Goal: Transaction & Acquisition: Purchase product/service

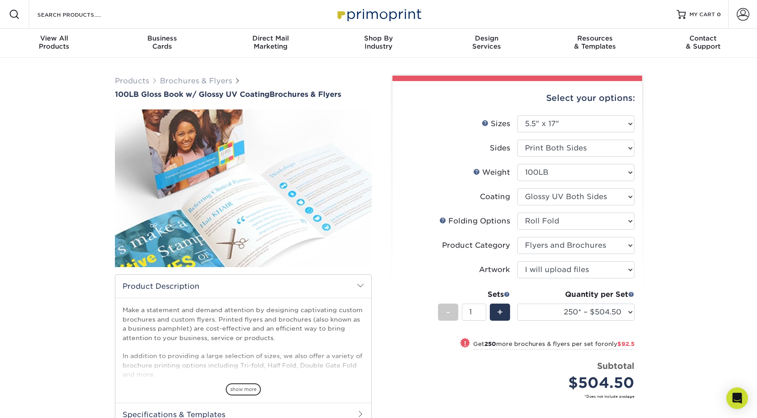
select select "5.50x17.00"
select select "2270b6b6-489d-4ebd-890b-84c3d2f53c43"
select select "1a668080-6b7c-4174-b399-2c3833b27ef4"
select select "upload"
click at [571, 311] on select "100* – $321.50 250* – $504.50 500 – $597.00 1000 – $718.75 2000 – $939.75 2500 …" at bounding box center [575, 312] width 117 height 17
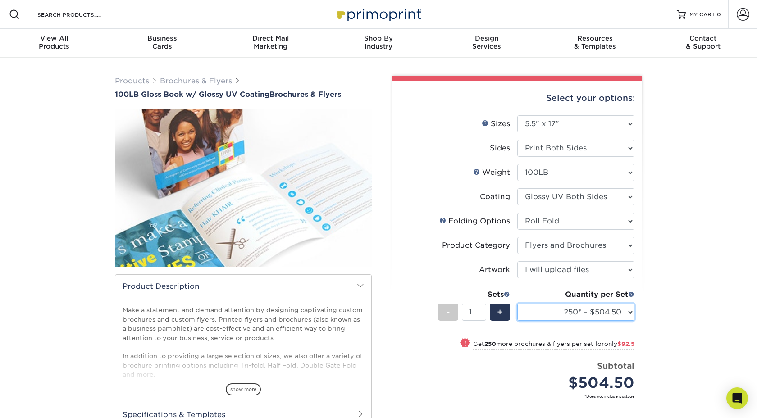
select select "500 – $597.00"
click at [517, 304] on select "100* – $321.50 250* – $504.50 500 – $597.00 1000 – $718.75 2000 – $939.75 2500 …" at bounding box center [575, 312] width 117 height 17
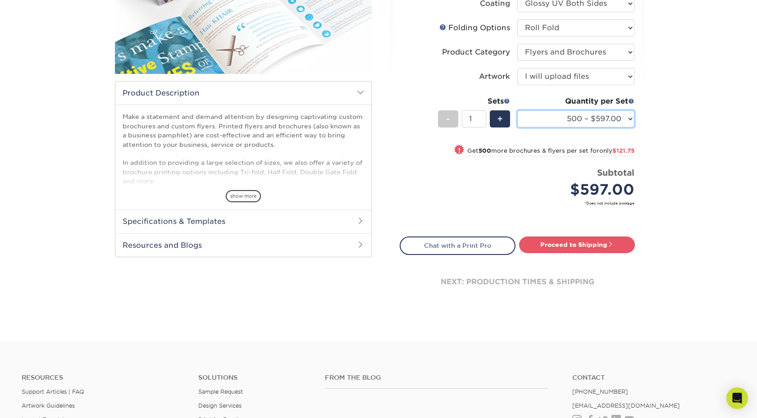
scroll to position [212, 0]
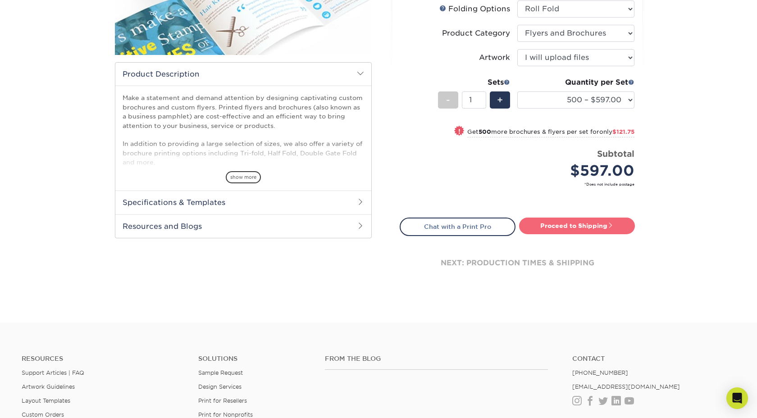
click at [592, 224] on link "Proceed to Shipping" at bounding box center [577, 226] width 116 height 16
type input "Set 1"
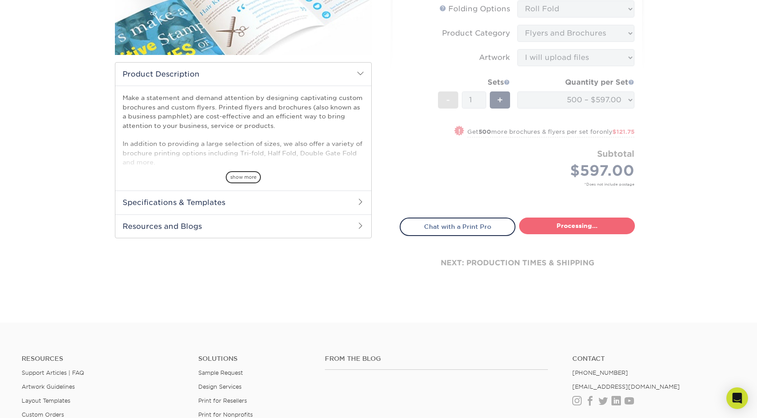
select select "a8e751b1-1153-4d6b-a921-74cd324996f3"
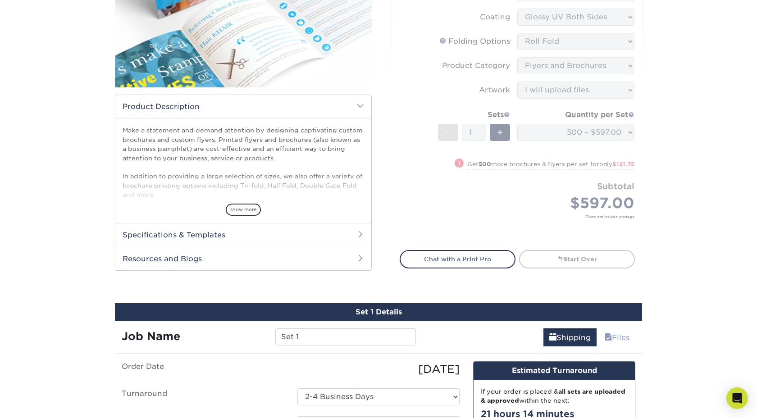
scroll to position [164, 0]
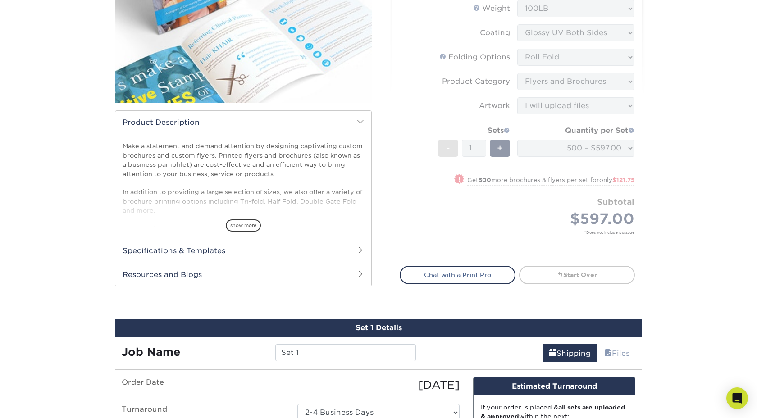
click at [487, 167] on form "Sizes Help Sizes Please Select 3.67" x 8.5" 4" x 6" 4" x 8.5" 4" x 9" 4" x 11" …" at bounding box center [516, 103] width 235 height 304
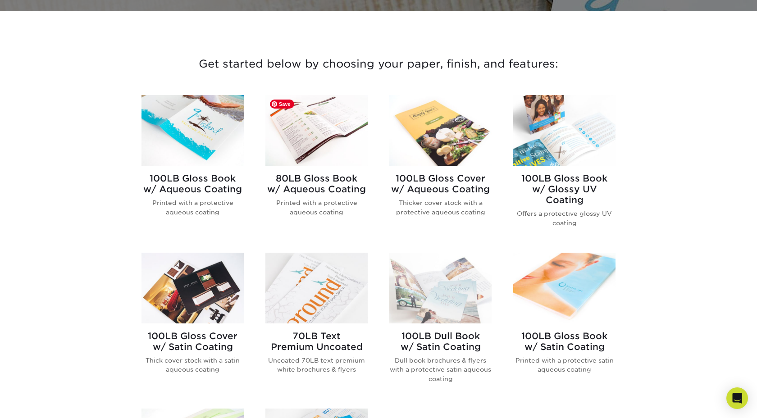
scroll to position [314, 0]
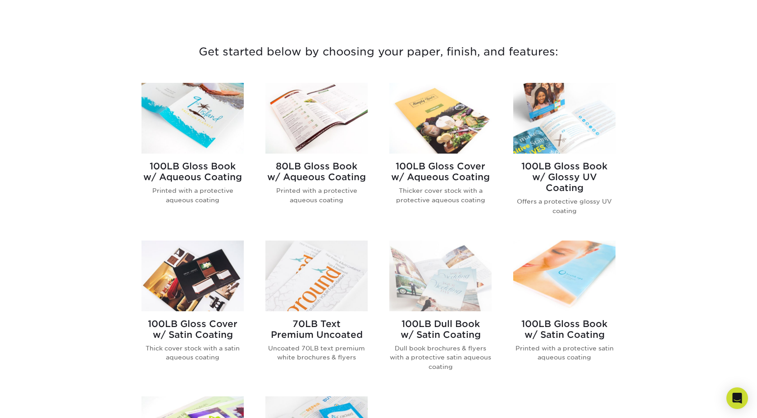
click at [552, 172] on h2 "100LB Gloss Book w/ Glossy UV Coating" at bounding box center [564, 177] width 102 height 32
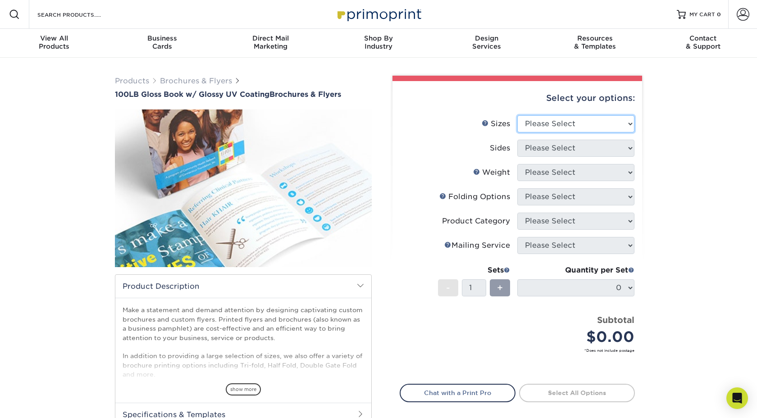
click at [549, 128] on select "Please Select 3.67" x 8.5" 4" x 6" 4" x 8.5" 4" x 9" 4" x 11" 4.25" x 5.5" 4.25…" at bounding box center [575, 123] width 117 height 17
select select "5.50x17.00"
click at [517, 115] on select "Please Select 3.67" x 8.5" 4" x 6" 4" x 8.5" 4" x 9" 4" x 11" 4.25" x 5.5" 4.25…" at bounding box center [575, 123] width 117 height 17
click at [550, 149] on select "Please Select Print Both Sides Print Front Only" at bounding box center [575, 148] width 117 height 17
select select "13abbda7-1d64-4f25-8bb2-c179b224825d"
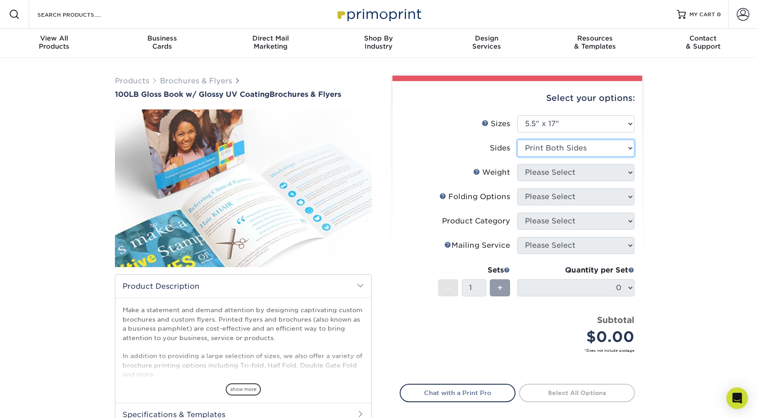
click at [517, 140] on select "Please Select Print Both Sides Print Front Only" at bounding box center [575, 148] width 117 height 17
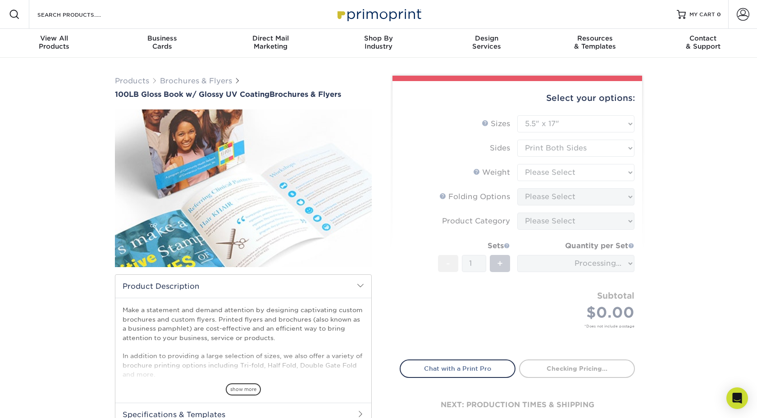
click at [548, 171] on form "Sizes Help Sizes Please Select 3.67" x 8.5" 4" x 6" 4" x 8.5" 4" x 9" 4" x 11" …" at bounding box center [516, 232] width 235 height 234
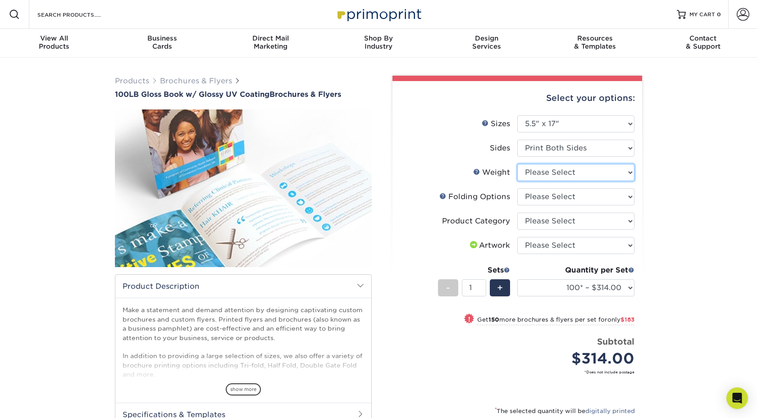
click at [559, 171] on select "Please Select 100LB" at bounding box center [575, 172] width 117 height 17
select select "100LB"
click at [517, 164] on select "Please Select 100LB" at bounding box center [575, 172] width 117 height 17
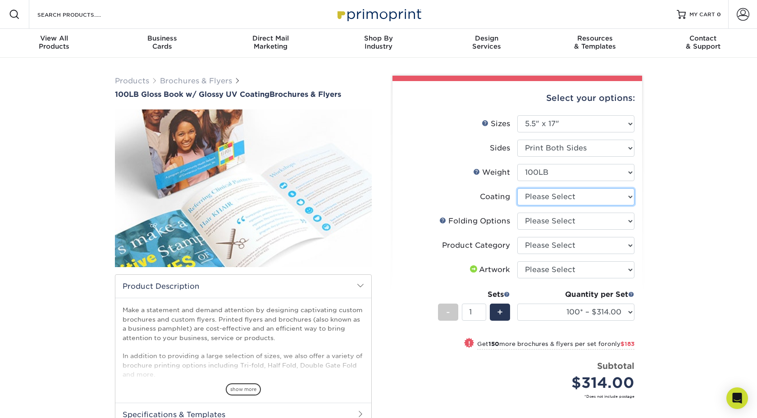
click at [552, 196] on select at bounding box center [575, 196] width 117 height 17
select select "ae367451-b2b8-45df-a344-0f05b6a12993"
click at [517, 188] on select at bounding box center [575, 196] width 117 height 17
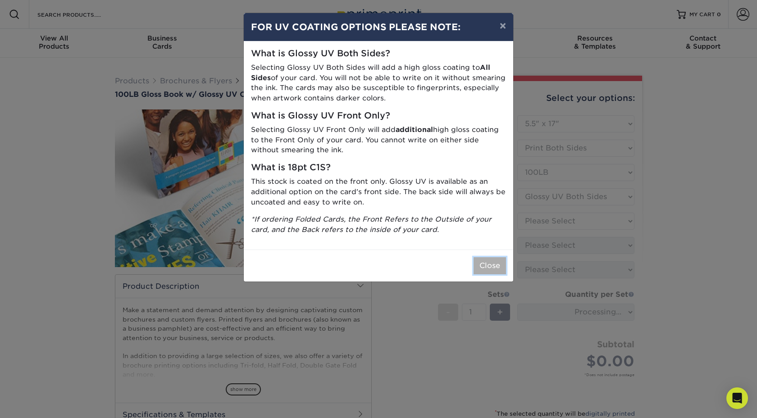
click at [493, 261] on button "Close" at bounding box center [489, 265] width 32 height 17
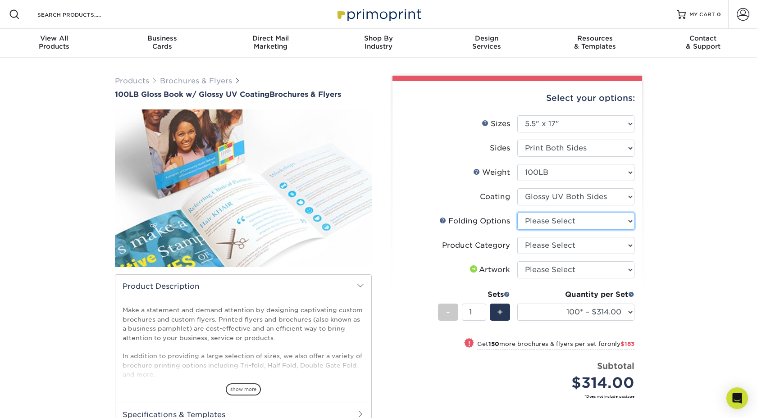
click at [549, 220] on select "Please Select FLAT - No Folding Accordion Fold Roll Fold Tri-Fold / Letter Fold…" at bounding box center [575, 221] width 117 height 17
select select "2270b6b6-489d-4ebd-890b-84c3d2f53c43"
click at [517, 213] on select "Please Select FLAT - No Folding Accordion Fold Roll Fold Tri-Fold / Letter Fold…" at bounding box center [575, 221] width 117 height 17
click at [545, 242] on select "Please Select Flyers and Brochures" at bounding box center [575, 245] width 117 height 17
select select "1a668080-6b7c-4174-b399-2c3833b27ef4"
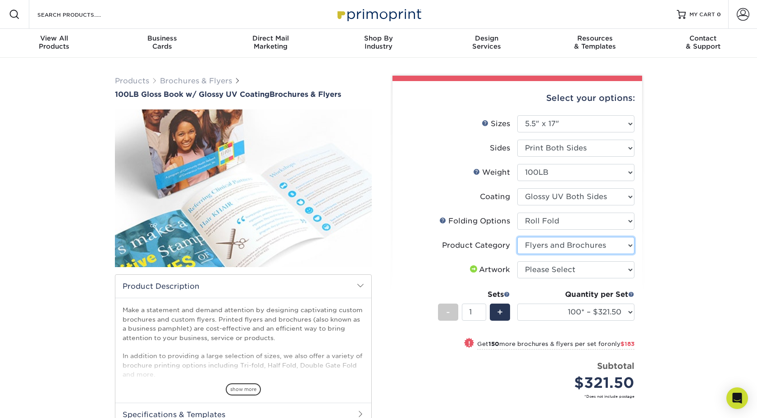
click at [517, 237] on select "Please Select Flyers and Brochures" at bounding box center [575, 245] width 117 height 17
click at [543, 266] on select "Please Select I will upload files I need a design - $175" at bounding box center [575, 269] width 117 height 17
select select "upload"
click at [517, 261] on select "Please Select I will upload files I need a design - $175" at bounding box center [575, 269] width 117 height 17
click at [503, 313] on div "+" at bounding box center [499, 312] width 20 height 17
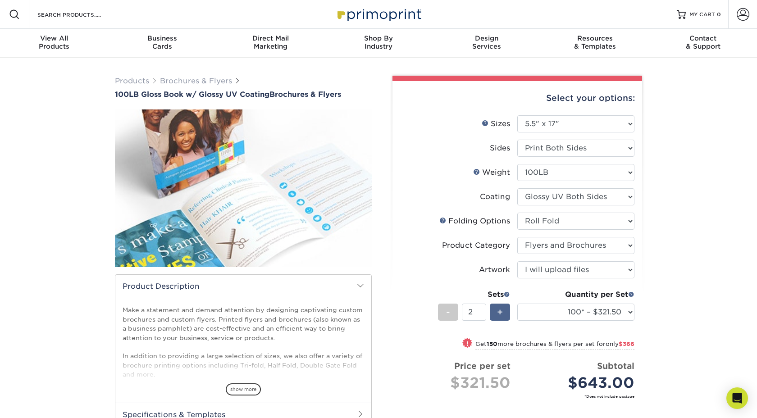
click at [503, 313] on div "+" at bounding box center [499, 312] width 20 height 17
type input "3"
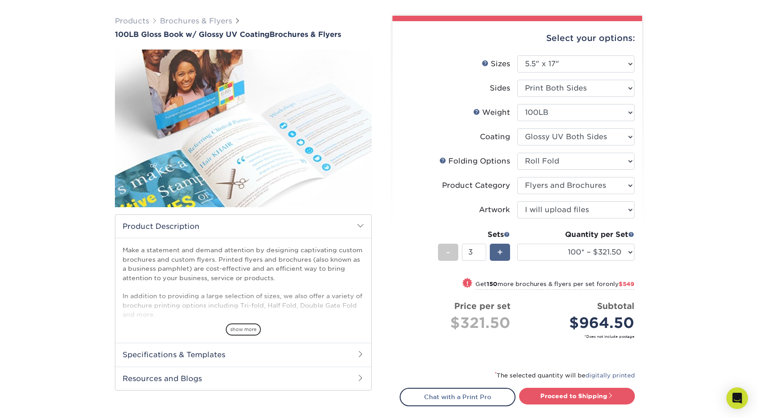
scroll to position [61, 0]
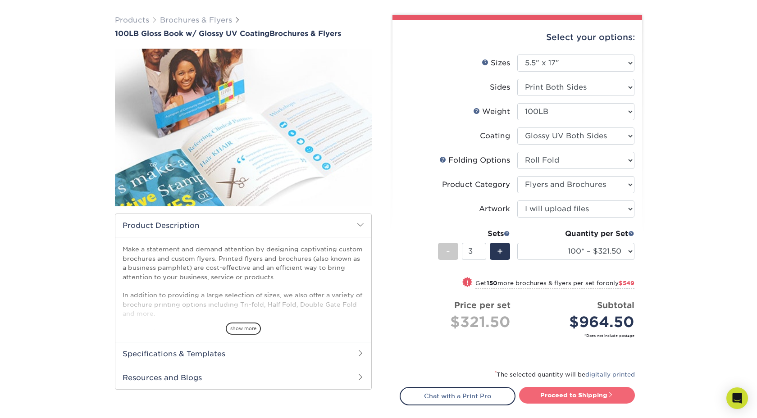
click at [568, 389] on link "Proceed to Shipping" at bounding box center [577, 395] width 116 height 16
type input "Set 1"
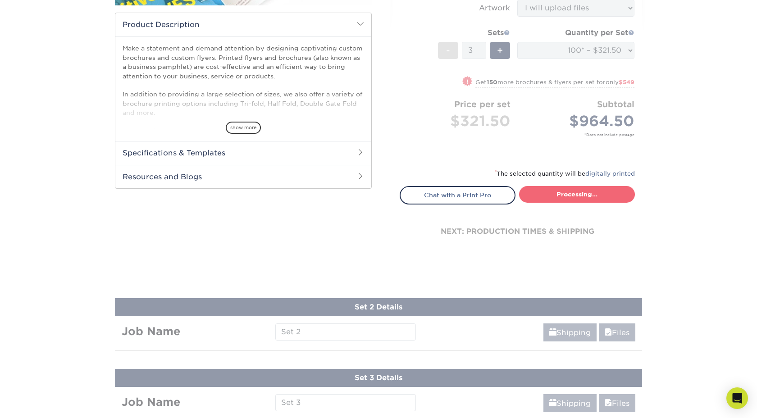
select select "f1304153-45b8-42e8-9f1f-ade5637abf87"
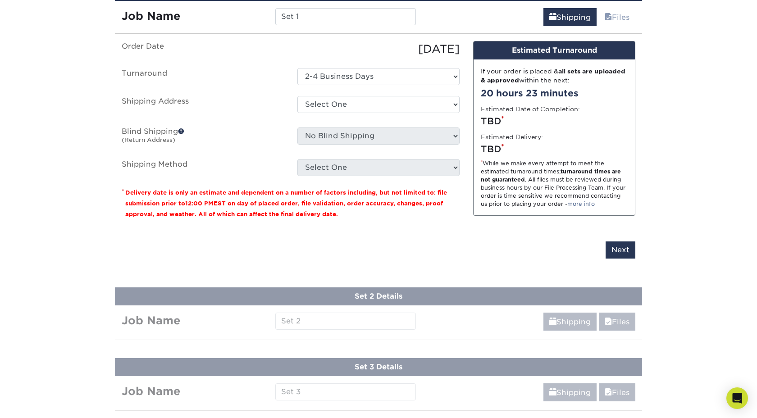
scroll to position [478, 0]
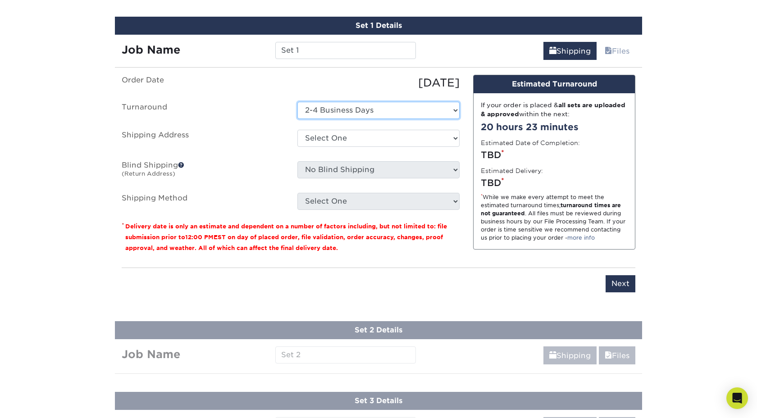
click at [392, 111] on select "Select One 2-4 Business Days" at bounding box center [378, 110] width 162 height 17
click at [350, 138] on select "Select One + Add New Address - Login" at bounding box center [378, 138] width 162 height 17
click at [297, 130] on select "Select One + Add New Address - Login" at bounding box center [378, 138] width 162 height 17
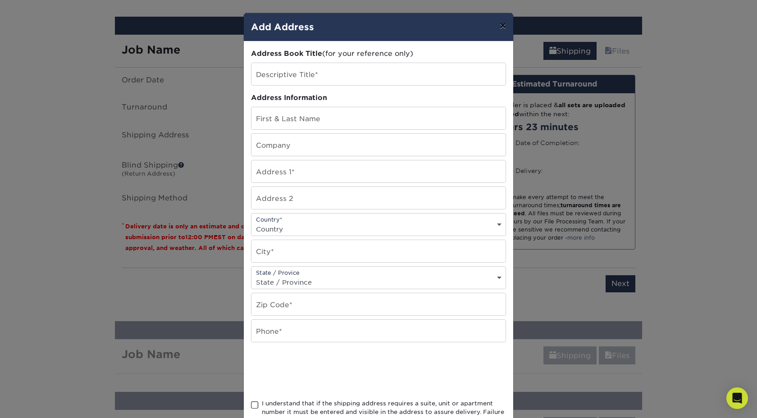
click at [500, 31] on button "×" at bounding box center [502, 25] width 21 height 25
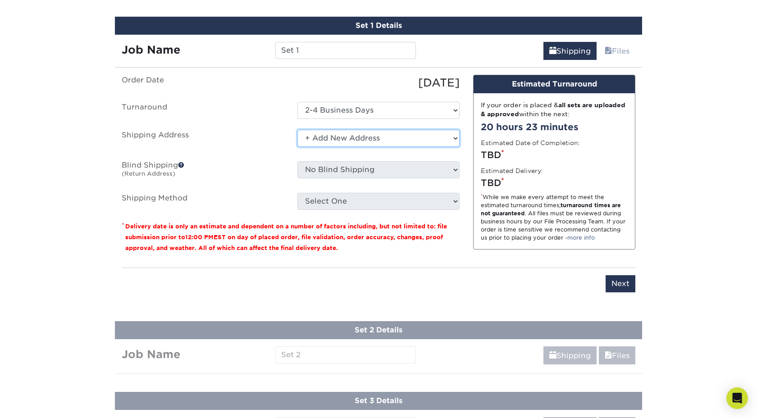
click at [369, 143] on select "Select One + Add New Address - Login" at bounding box center [378, 138] width 162 height 17
click at [297, 147] on select "Select One + Add New Address - Login" at bounding box center [378, 138] width 162 height 17
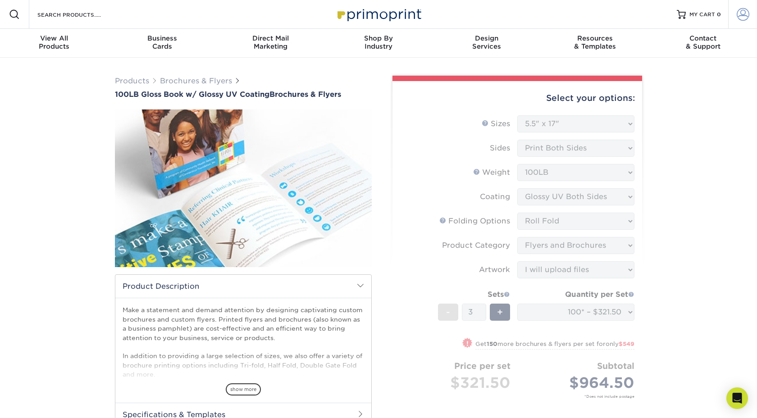
click at [749, 16] on link "Account" at bounding box center [742, 14] width 29 height 29
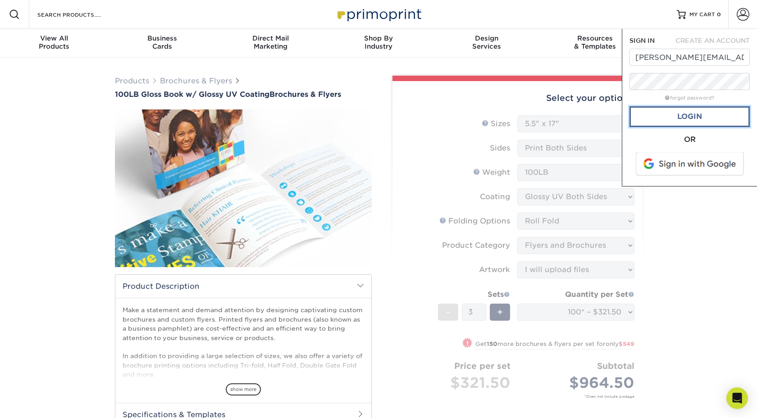
click at [682, 118] on link "Login" at bounding box center [689, 116] width 120 height 21
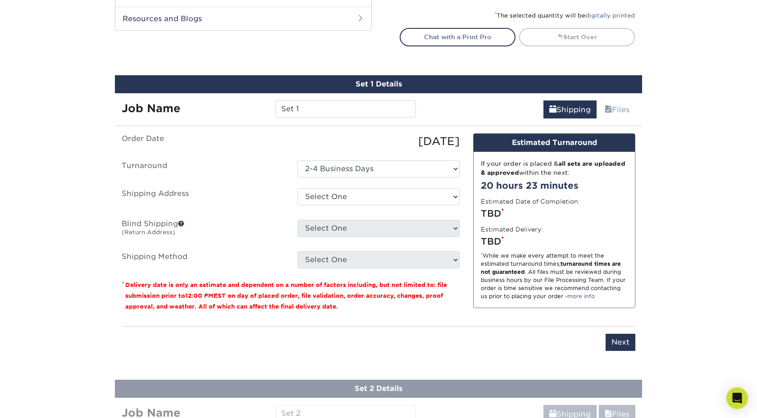
scroll to position [415, 0]
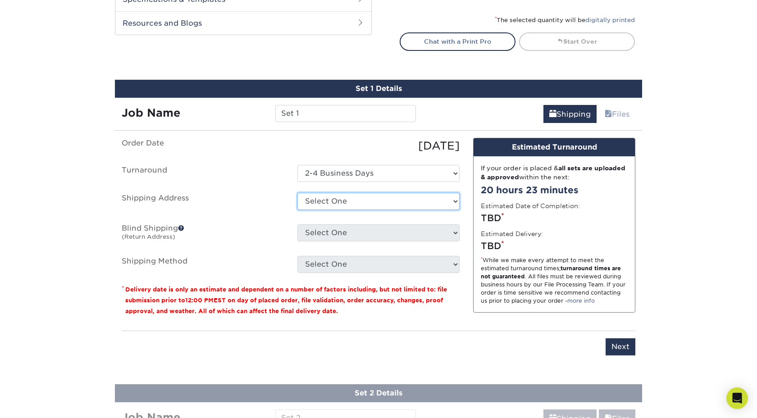
click at [338, 199] on select "Select One 900 N Tyler Rd, Wichita, KS 527 YAUPON DR, GARLAND, TX 1133 E 2ND ST…" at bounding box center [378, 201] width 162 height 17
select select "newaddress"
click at [297, 193] on select "Select One 900 N Tyler Rd, Wichita, KS 527 YAUPON DR, GARLAND, TX 1133 E 2ND ST…" at bounding box center [378, 201] width 162 height 17
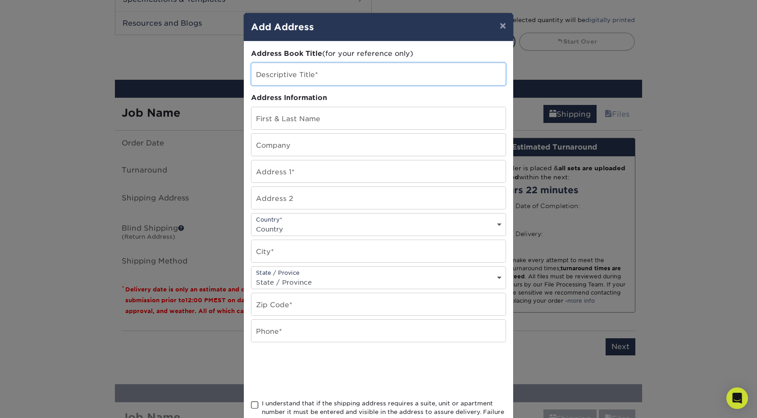
click at [322, 78] on input "text" at bounding box center [378, 74] width 254 height 22
type input "Bryckroad Creative"
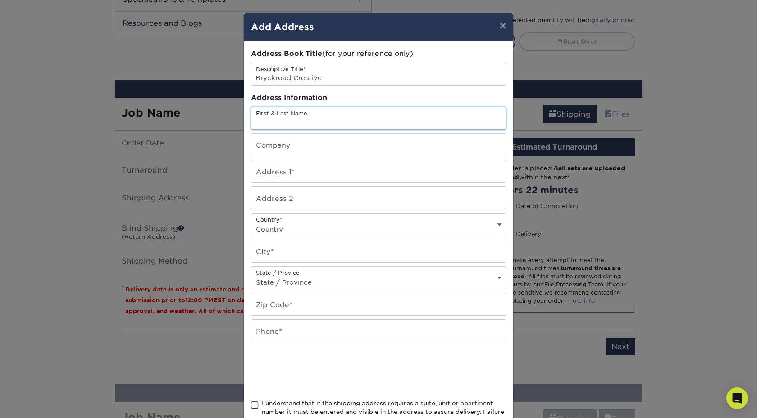
click at [295, 117] on input "text" at bounding box center [378, 118] width 254 height 22
type input "Chris Gill"
type input "Bryckroad Creative"
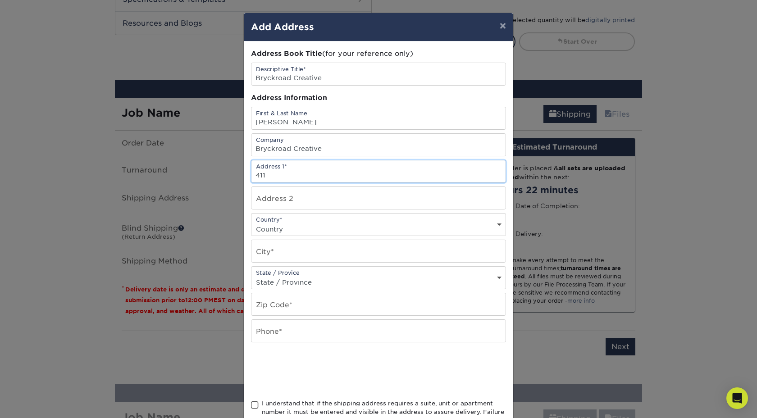
type input "411 S Pattie Ave"
select select "US"
type input "Wichita"
select select "KS"
type input "67211"
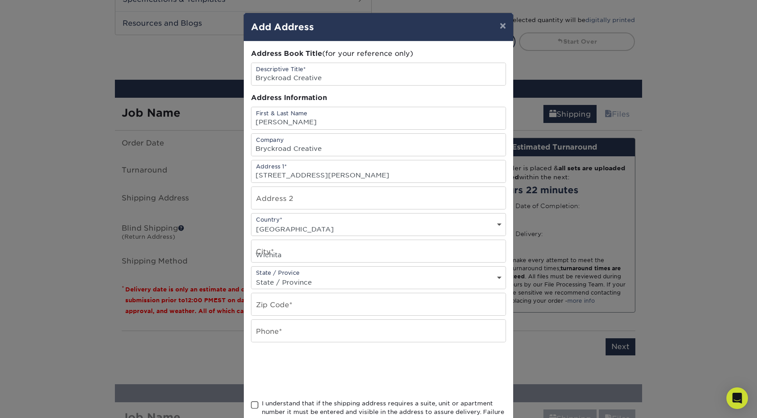
type input "3166806457"
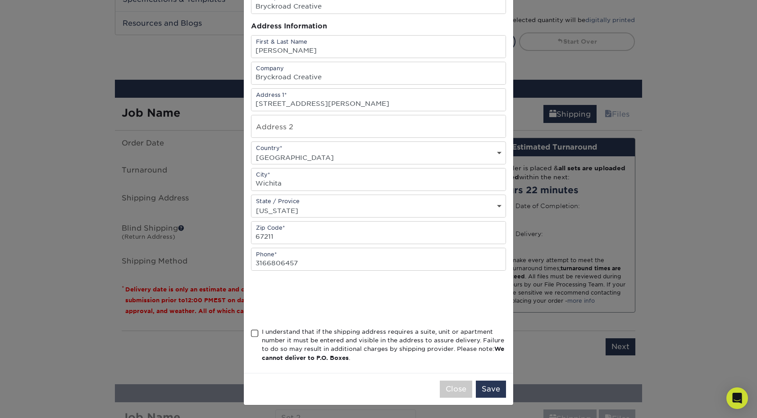
click at [272, 334] on div "I understand that if the shipping address requires a suite, unit or apartment n…" at bounding box center [384, 344] width 244 height 35
click at [0, 0] on input "I understand that if the shipping address requires a suite, unit or apartment n…" at bounding box center [0, 0] width 0 height 0
click at [489, 390] on button "Save" at bounding box center [491, 389] width 30 height 17
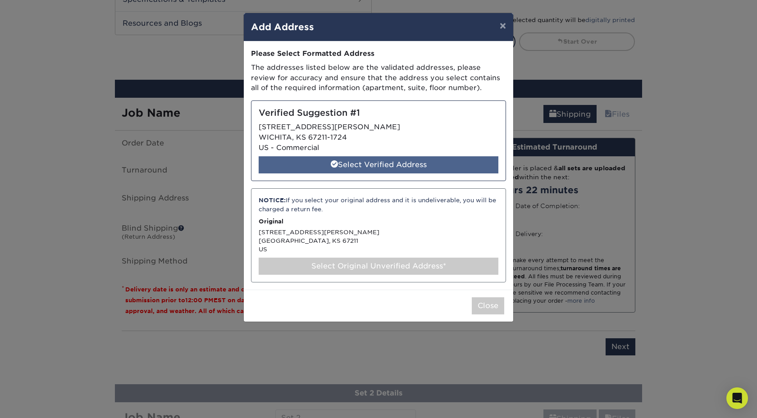
click at [389, 169] on div "Select Verified Address" at bounding box center [378, 164] width 240 height 17
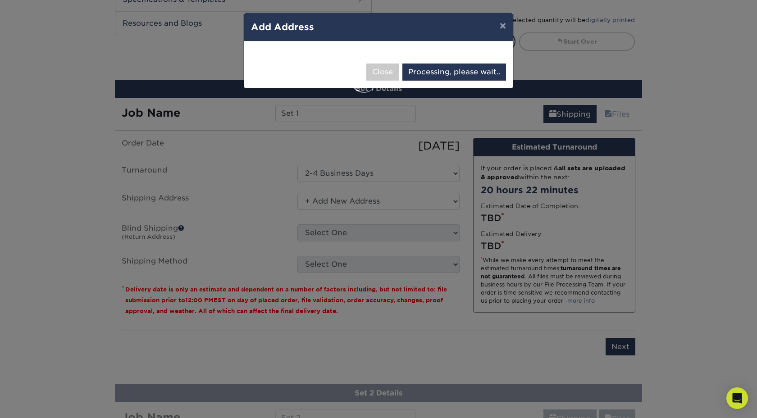
select select "285836"
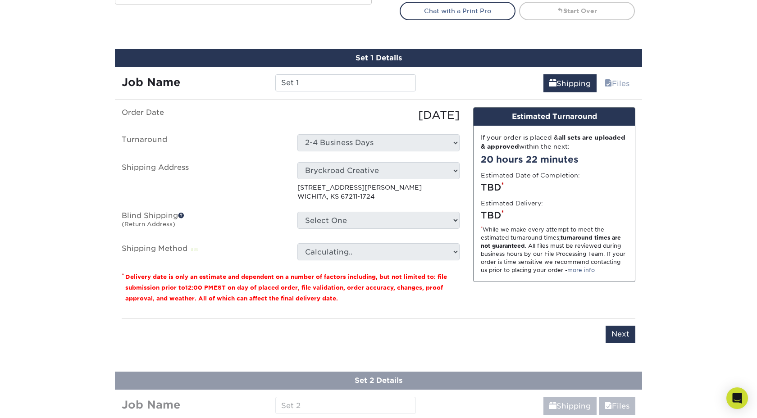
scroll to position [440, 0]
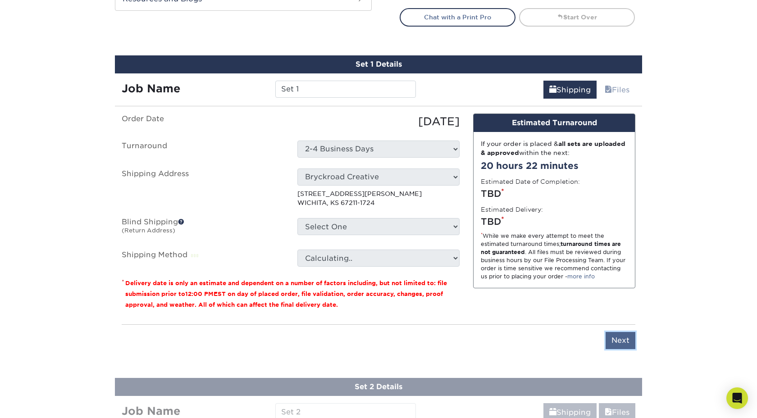
click at [628, 343] on input "Next" at bounding box center [620, 340] width 30 height 17
type input "Next"
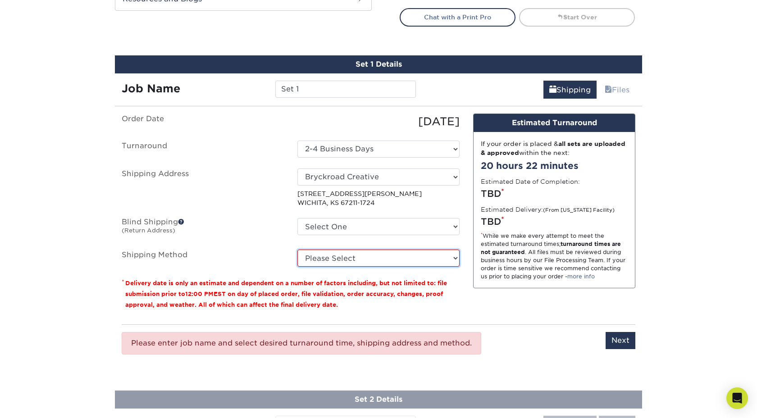
click at [335, 254] on select "Please Select Ground Shipping (+$16.70) 3 Day Shipping Service (+$19.90) 2 Day …" at bounding box center [378, 257] width 162 height 17
select select "03"
click at [297, 249] on select "Please Select Ground Shipping (+$16.70) 3 Day Shipping Service (+$19.90) 2 Day …" at bounding box center [378, 257] width 162 height 17
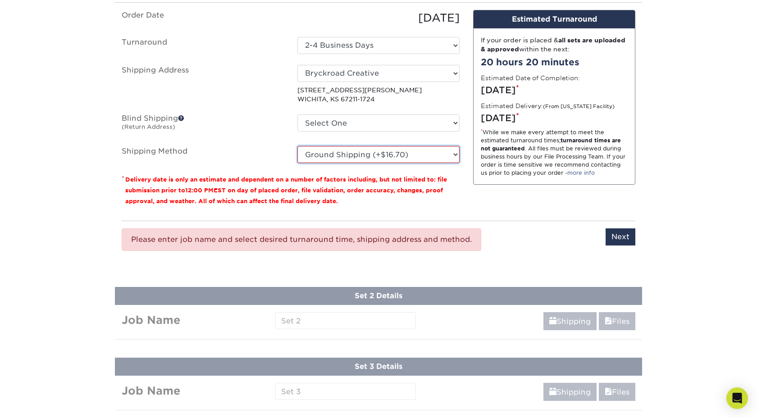
scroll to position [0, 0]
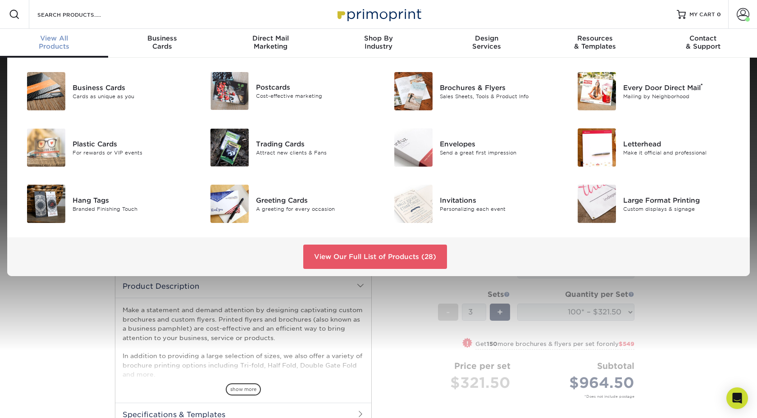
click at [25, 122] on div "Business Cards Cards as unique as you" at bounding box center [103, 96] width 184 height 56
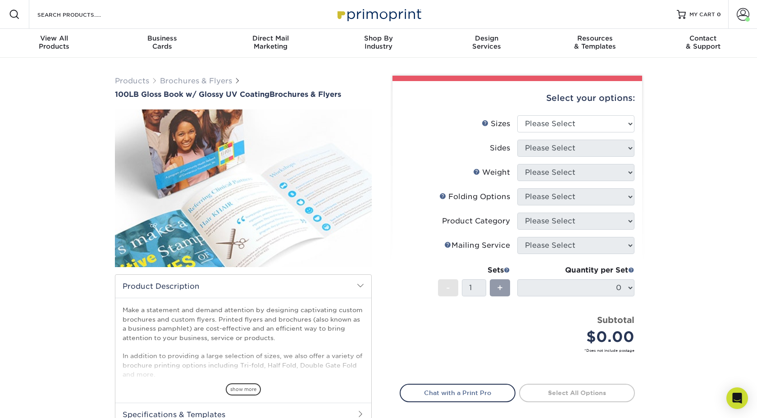
click at [530, 112] on div "Select your options:" at bounding box center [516, 98] width 235 height 34
click at [530, 117] on select "Please Select 3.67" x 8.5" 4" x 6" 4" x 8.5" 4" x 9" 4" x 11" 4.25" x 5.5" 4.25…" at bounding box center [575, 123] width 117 height 17
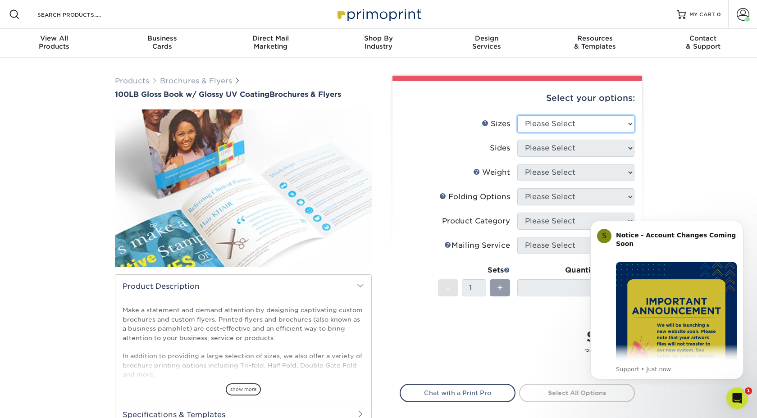
select select "5.50x17.00"
click at [517, 115] on select "Please Select 3.67" x 8.5" 4" x 6" 4" x 8.5" 4" x 9" 4" x 11" 4.25" x 5.5" 4.25…" at bounding box center [575, 123] width 117 height 17
click at [544, 149] on select "Please Select Print Both Sides Print Front Only" at bounding box center [575, 148] width 117 height 17
select select "13abbda7-1d64-4f25-8bb2-c179b224825d"
click at [517, 140] on select "Please Select Print Both Sides Print Front Only" at bounding box center [575, 148] width 117 height 17
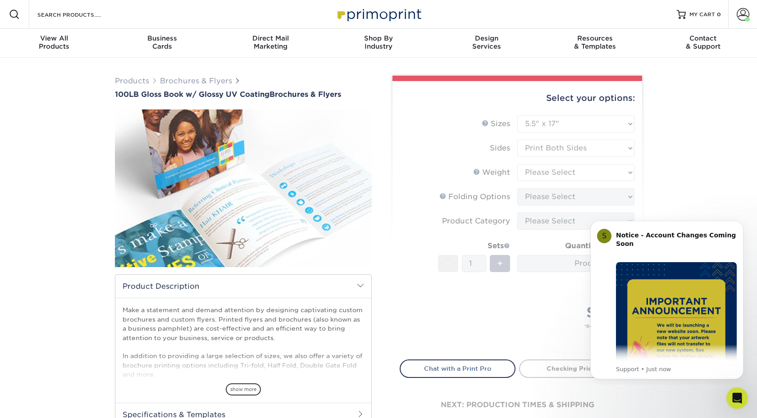
click at [545, 165] on form "Sizes Help Sizes Please Select 3.67" x 8.5" 4" x 6" 4" x 8.5" 4" x 9" 4" x 11" …" at bounding box center [516, 232] width 235 height 234
click at [716, 193] on div "Products Brochures & Flyers 100LB Gloss Book w/ Glossy UV Coating Brochures & F…" at bounding box center [378, 272] width 757 height 429
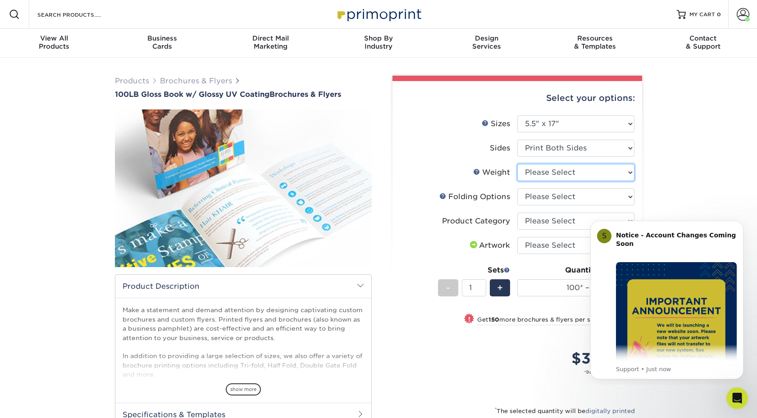
click at [553, 177] on select "Please Select 100LB" at bounding box center [575, 172] width 117 height 17
select select "100LB"
click at [517, 164] on select "Please Select 100LB" at bounding box center [575, 172] width 117 height 17
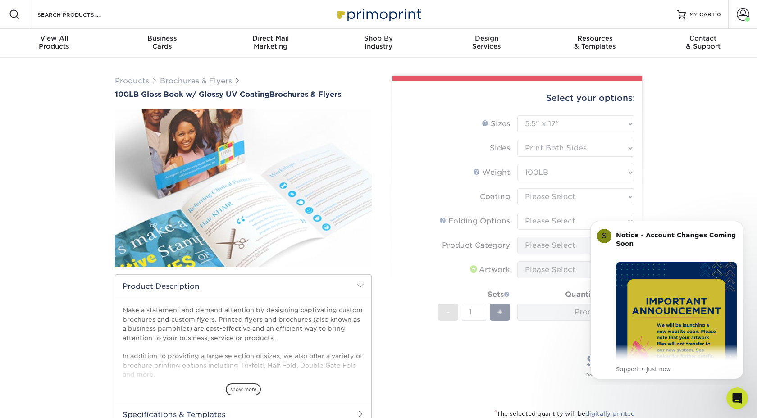
click at [541, 199] on form "Sizes Help Sizes Please Select 3.67" x 8.5" 4" x 6" 4" x 8.5" 4" x 9" 4" x 11" …" at bounding box center [516, 256] width 235 height 282
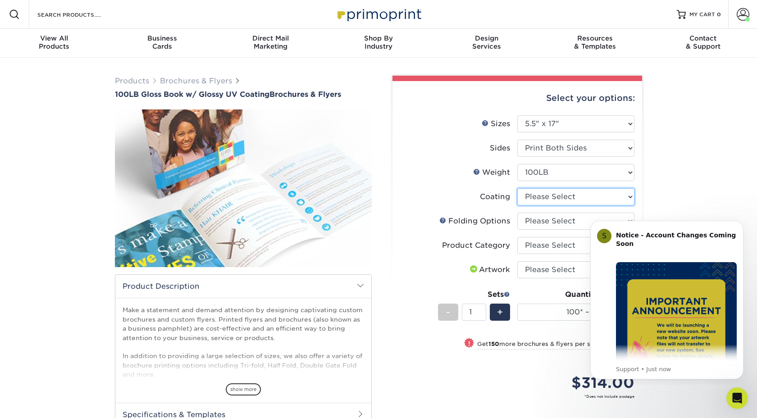
click at [540, 197] on select at bounding box center [575, 196] width 117 height 17
select select "ae367451-b2b8-45df-a344-0f05b6a12993"
click at [517, 188] on select at bounding box center [575, 196] width 117 height 17
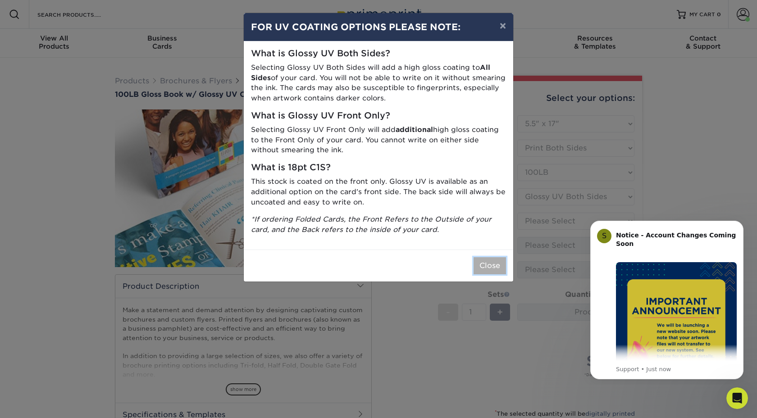
click at [496, 265] on button "Close" at bounding box center [489, 265] width 32 height 17
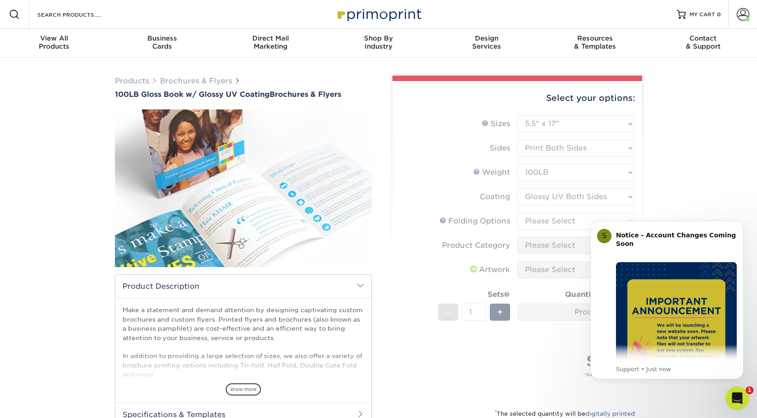
click at [734, 396] on icon "Open Intercom Messenger" at bounding box center [735, 397] width 15 height 15
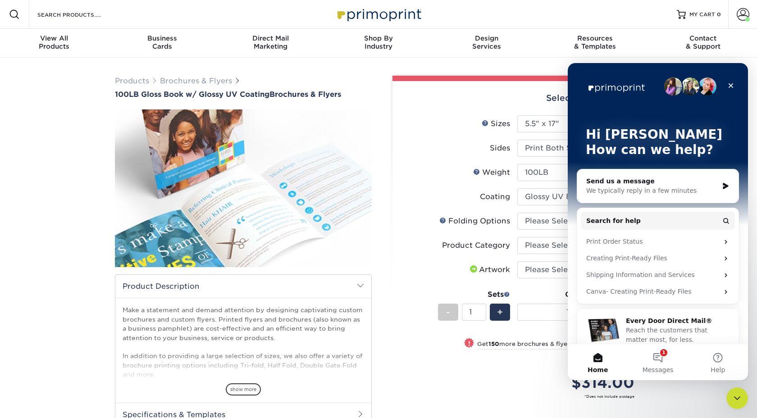
click at [507, 396] on small "*Does not include postage" at bounding box center [520, 396] width 227 height 5
click at [481, 372] on div "Price per set $314.00" at bounding box center [458, 377] width 117 height 34
click at [731, 85] on icon "Close" at bounding box center [730, 85] width 7 height 7
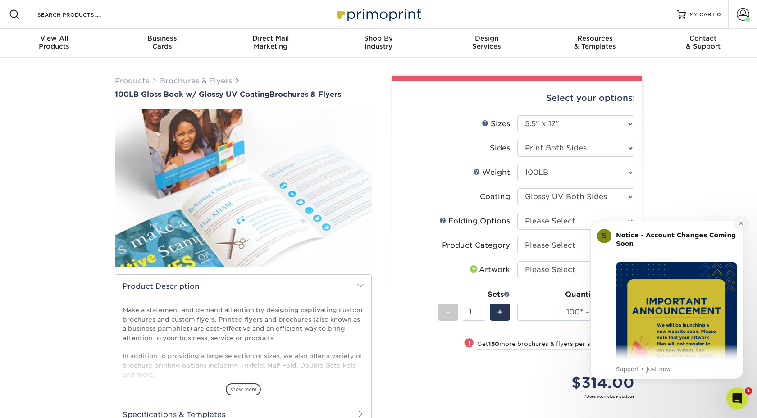
click at [738, 222] on icon "Dismiss notification" at bounding box center [740, 223] width 5 height 5
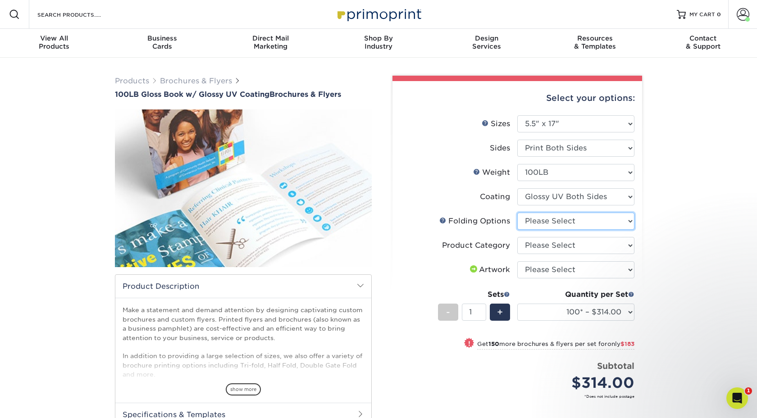
click at [580, 227] on select "Please Select FLAT - No Folding Accordion Fold Roll Fold Tri-Fold / Letter Fold…" at bounding box center [575, 221] width 117 height 17
select select "2270b6b6-489d-4ebd-890b-84c3d2f53c43"
click at [517, 213] on select "Please Select FLAT - No Folding Accordion Fold Roll Fold Tri-Fold / Letter Fold…" at bounding box center [575, 221] width 117 height 17
click at [565, 245] on select "Please Select Flyers and Brochures" at bounding box center [575, 245] width 117 height 17
select select "1a668080-6b7c-4174-b399-2c3833b27ef4"
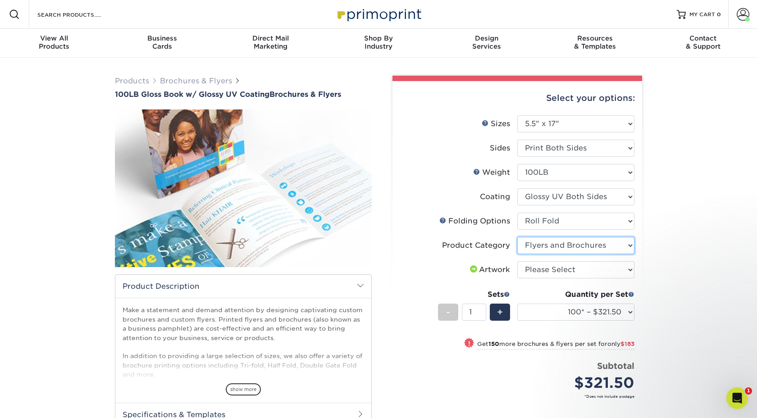
click at [517, 237] on select "Please Select Flyers and Brochures" at bounding box center [575, 245] width 117 height 17
click at [565, 267] on select "Please Select I will upload files I need a design - $175" at bounding box center [575, 269] width 117 height 17
select select "upload"
click at [517, 261] on select "Please Select I will upload files I need a design - $175" at bounding box center [575, 269] width 117 height 17
click at [656, 277] on div "Products Brochures & Flyers 100LB Gloss Book w/ Glossy UV Coating Brochures & F…" at bounding box center [378, 305] width 757 height 495
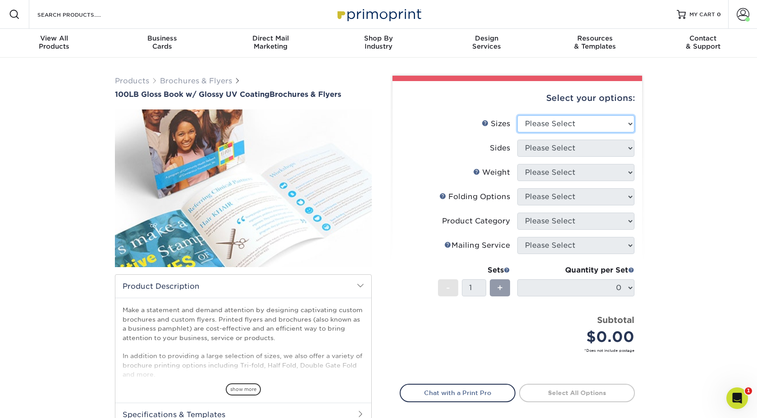
click at [543, 125] on select "Please Select 3.67" x 8.5" 4" x 6" 4" x 8.5" 4" x 9" 4" x 11" 4.25" x 5.5" 4.25…" at bounding box center [575, 123] width 117 height 17
select select "5.50x17.00"
click at [517, 115] on select "Please Select 3.67" x 8.5" 4" x 6" 4" x 8.5" 4" x 9" 4" x 11" 4.25" x 5.5" 4.25…" at bounding box center [575, 123] width 117 height 17
click at [539, 149] on select "Please Select Print Both Sides Print Front Only" at bounding box center [575, 148] width 117 height 17
select select "13abbda7-1d64-4f25-8bb2-c179b224825d"
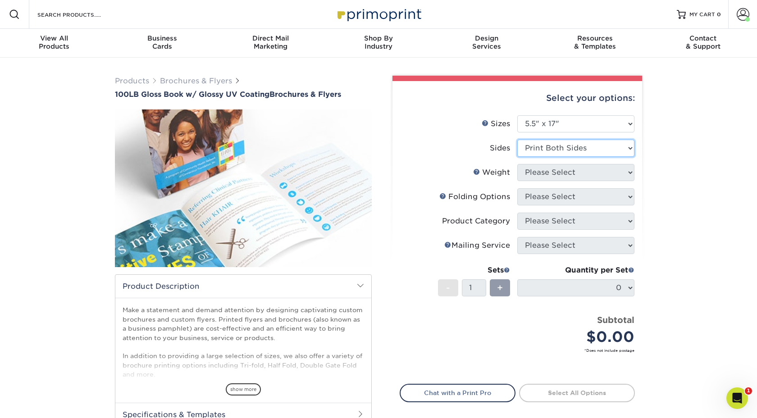
click at [517, 140] on select "Please Select Print Both Sides Print Front Only" at bounding box center [575, 148] width 117 height 17
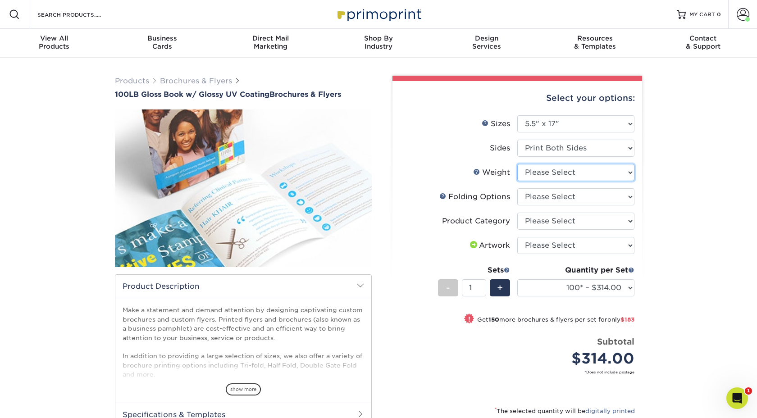
click at [541, 171] on select "Please Select 100LB" at bounding box center [575, 172] width 117 height 17
select select "100LB"
click at [517, 164] on select "Please Select 100LB" at bounding box center [575, 172] width 117 height 17
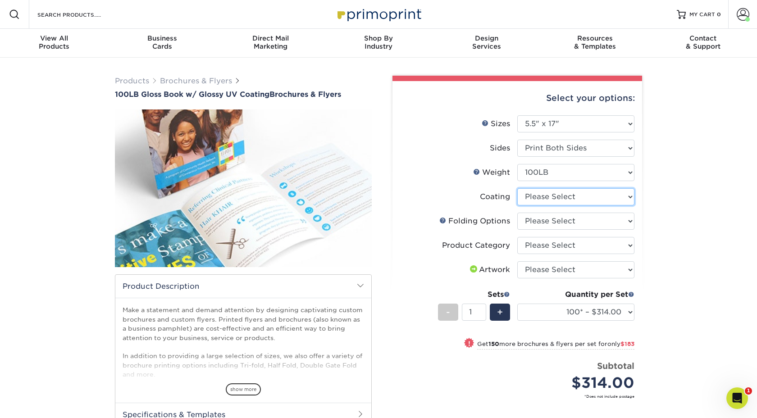
click at [535, 198] on select at bounding box center [575, 196] width 117 height 17
select select "ae367451-b2b8-45df-a344-0f05b6a12993"
click at [517, 188] on select at bounding box center [575, 196] width 117 height 17
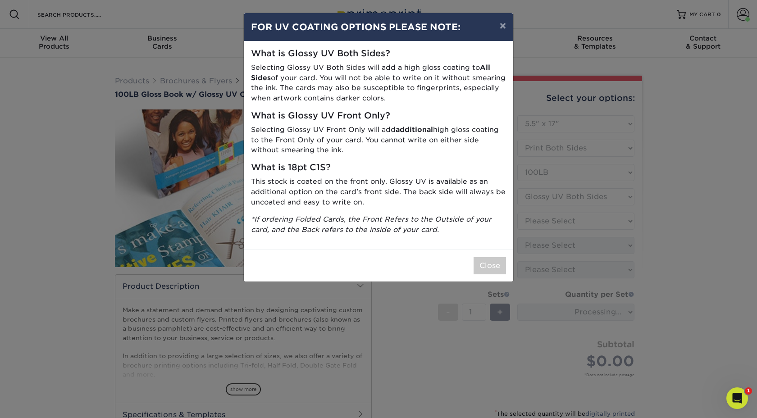
click at [507, 255] on div "Close" at bounding box center [378, 265] width 269 height 32
click at [499, 267] on button "Close" at bounding box center [489, 265] width 32 height 17
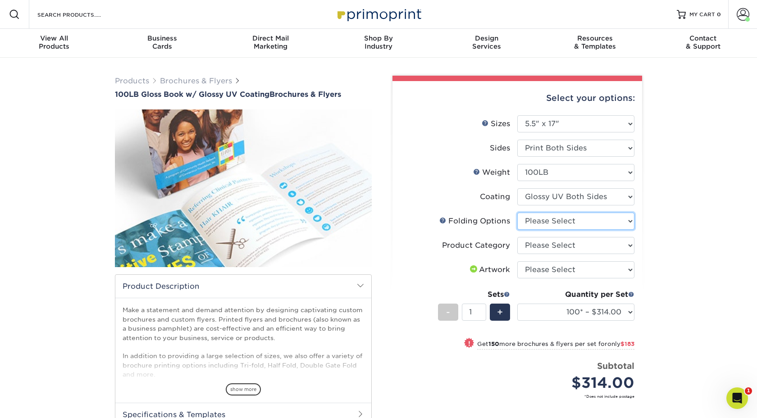
click at [549, 225] on select "Please Select FLAT - No Folding Accordion Fold Roll Fold Tri-Fold / Letter Fold…" at bounding box center [575, 221] width 117 height 17
select select "2270b6b6-489d-4ebd-890b-84c3d2f53c43"
click at [517, 213] on select "Please Select FLAT - No Folding Accordion Fold Roll Fold Tri-Fold / Letter Fold…" at bounding box center [575, 221] width 117 height 17
click at [549, 245] on select "Please Select Flyers and Brochures" at bounding box center [575, 245] width 117 height 17
select select "1a668080-6b7c-4174-b399-2c3833b27ef4"
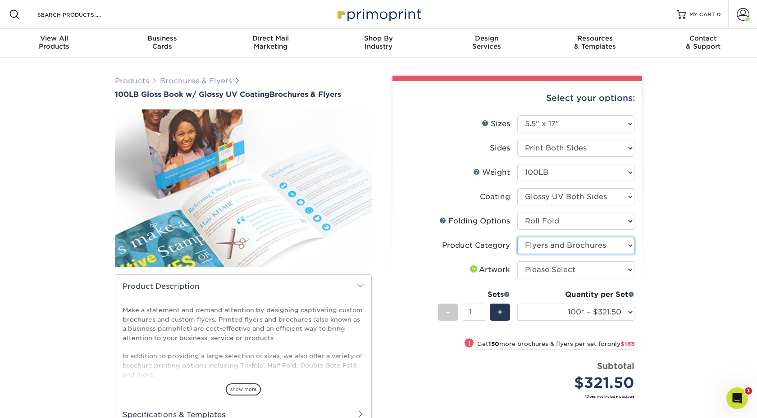
click at [517, 237] on select "Please Select Flyers and Brochures" at bounding box center [575, 245] width 117 height 17
click at [547, 271] on select "Please Select I will upload files I need a design - $175" at bounding box center [575, 269] width 117 height 17
select select "upload"
click at [517, 261] on select "Please Select I will upload files I need a design - $175" at bounding box center [575, 269] width 117 height 17
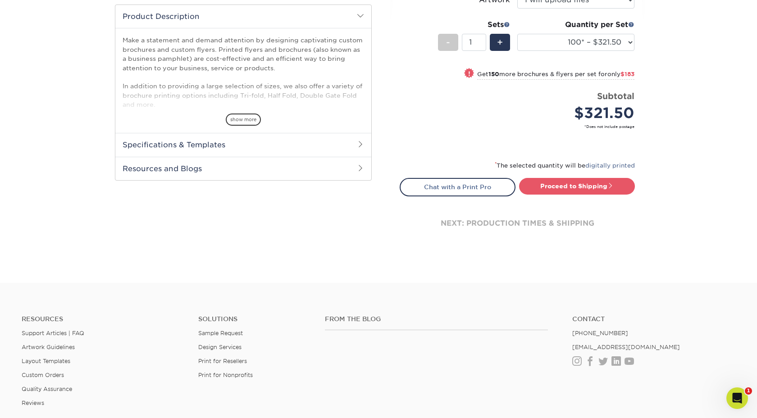
scroll to position [214, 0]
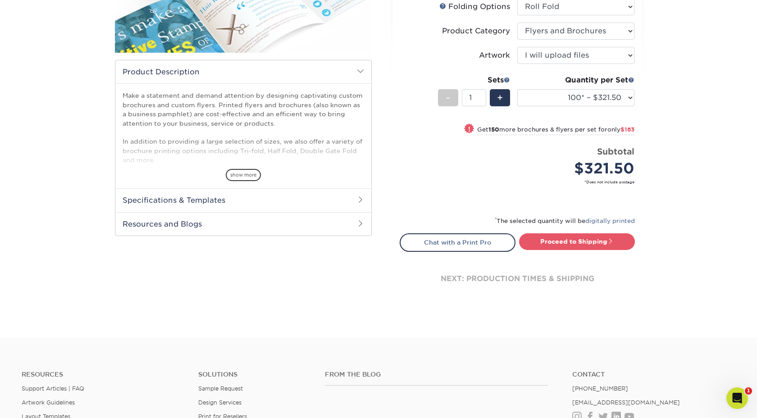
click at [247, 202] on h2 "Specifications & Templates" at bounding box center [243, 199] width 256 height 23
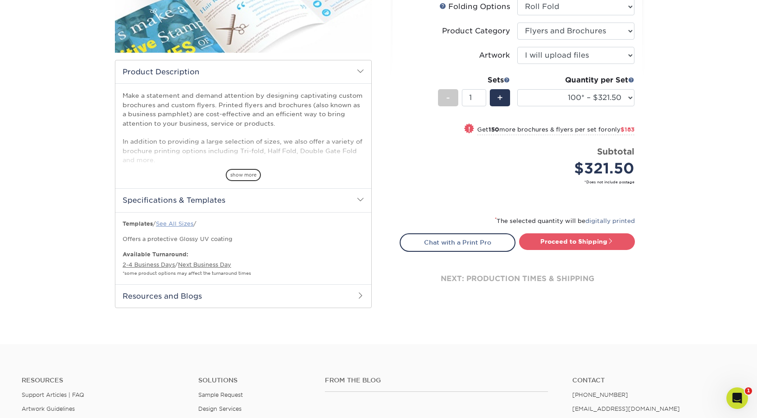
click at [178, 224] on link "See All Sizes" at bounding box center [174, 223] width 37 height 7
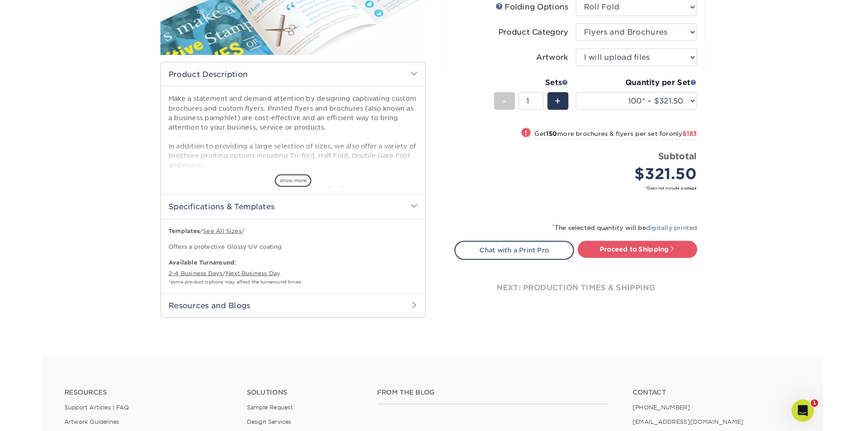
scroll to position [0, 0]
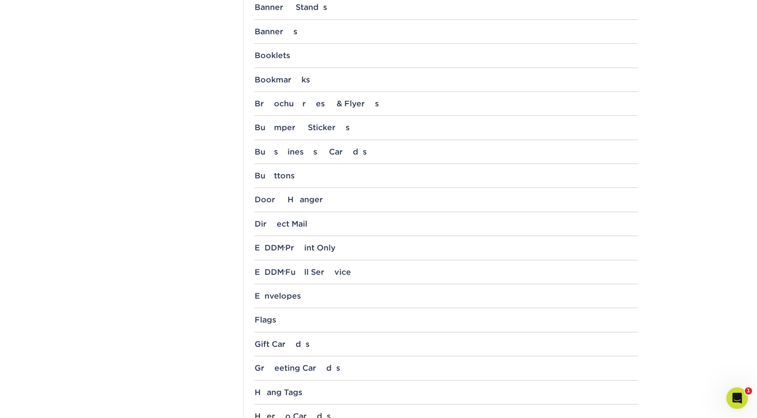
scroll to position [409, 0]
click at [310, 100] on div "Brochures & Flyers" at bounding box center [445, 104] width 383 height 9
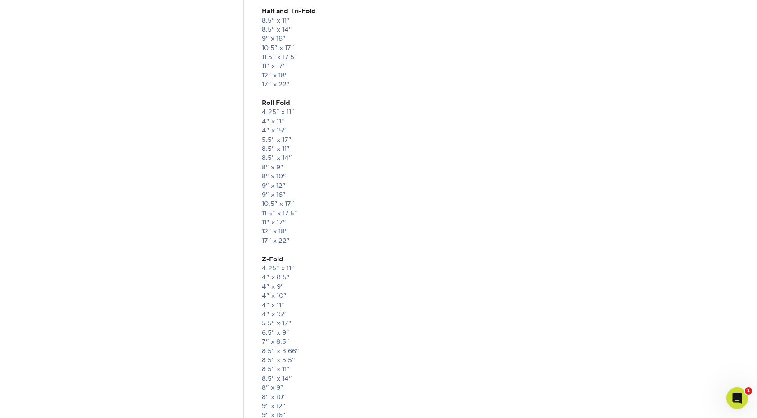
scroll to position [1890, 0]
click at [285, 136] on link "5.5" x 17"" at bounding box center [277, 135] width 30 height 7
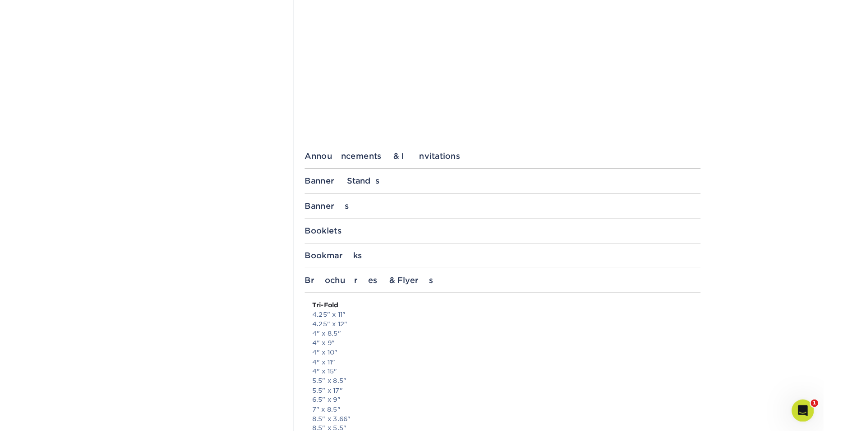
scroll to position [242, 0]
